Goal: Obtain resource: Obtain resource

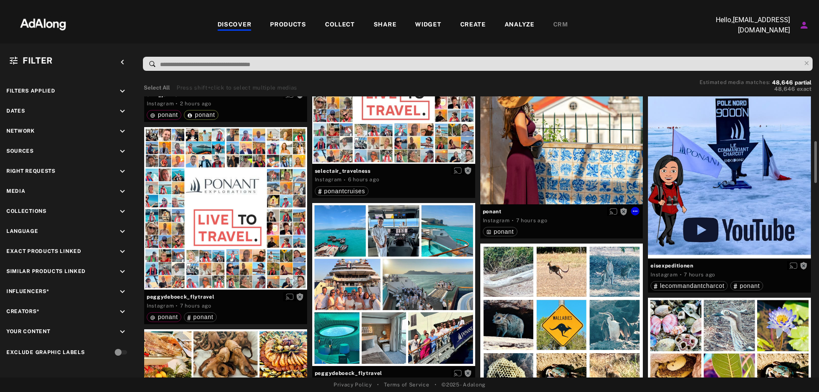
scroll to position [683, 0]
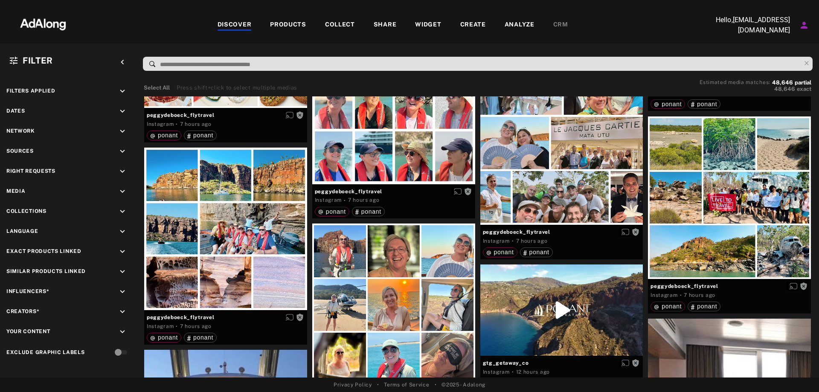
click at [339, 21] on div "COLLECT" at bounding box center [340, 25] width 30 height 10
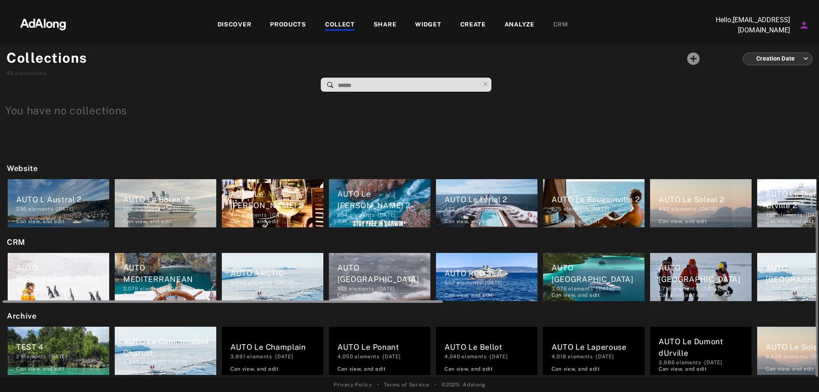
scroll to position [0, 690]
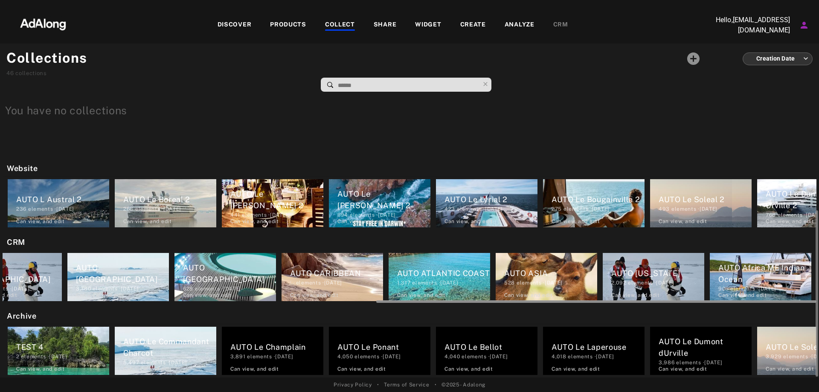
drag, startPoint x: 157, startPoint y: 300, endPoint x: 229, endPoint y: 303, distance: 71.8
click at [229, 303] on div at bounding box center [410, 300] width 814 height 6
drag, startPoint x: 532, startPoint y: 267, endPoint x: 528, endPoint y: 271, distance: 6.0
click at [535, 267] on div "AUTO [GEOGRAPHIC_DATA] 5,029 elements · [DATE] Can view , and edit AUTO MEDITER…" at bounding box center [410, 277] width 814 height 53
click at [530, 268] on div "AUTO ASIA" at bounding box center [550, 274] width 93 height 12
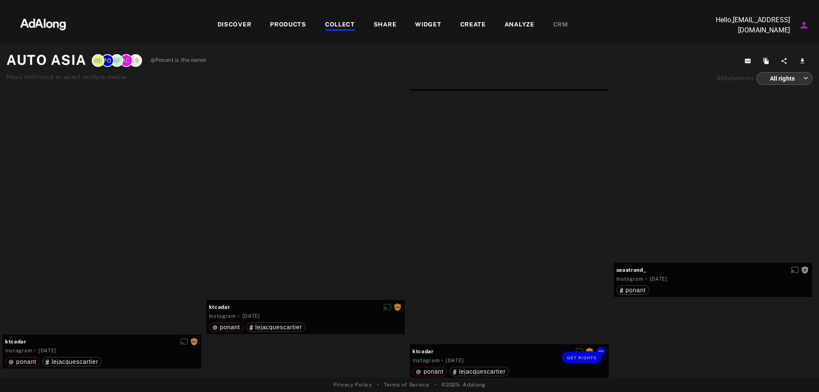
scroll to position [4865, 0]
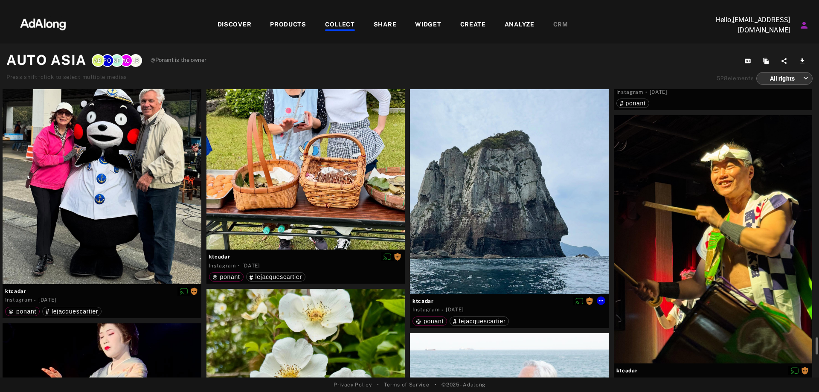
click at [541, 240] on div "Get rights" at bounding box center [509, 170] width 199 height 248
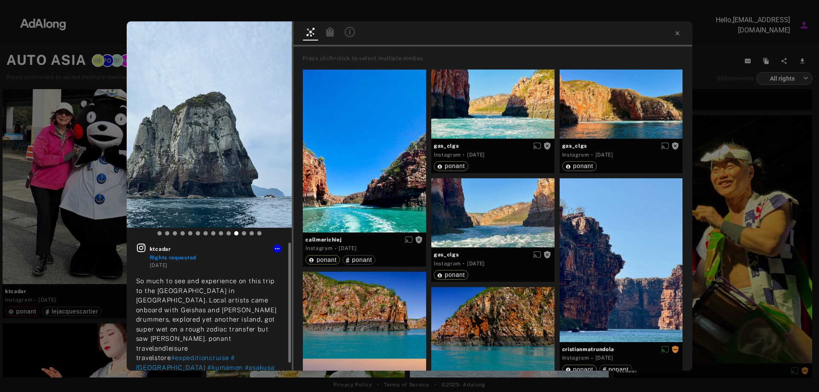
click at [145, 248] on icon at bounding box center [141, 248] width 9 height 9
